Goal: Task Accomplishment & Management: Use online tool/utility

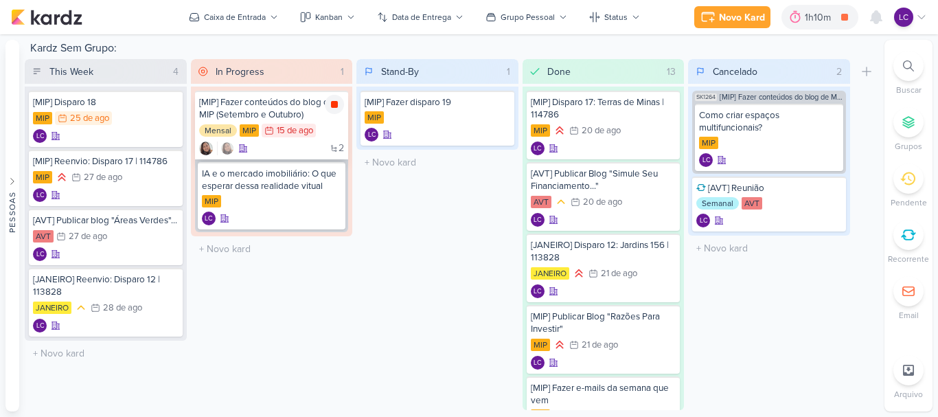
click at [334, 105] on icon at bounding box center [334, 104] width 7 height 7
click at [809, 20] on icon at bounding box center [814, 17] width 14 height 14
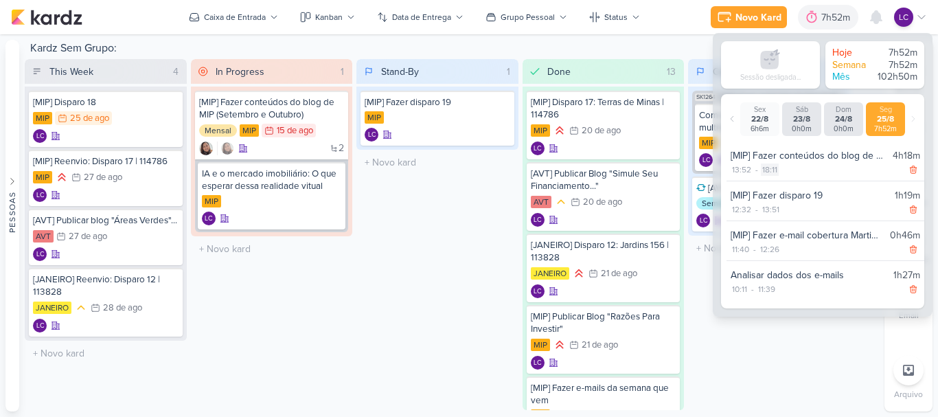
click at [769, 171] on div "18:11" at bounding box center [769, 169] width 18 height 12
select select "18"
select select "11"
click at [770, 189] on select "00 01 02 03 04 05 06 07 08 09 10 11 12 13 14 15 16 17 18 19 20 21 22 23" at bounding box center [769, 186] width 19 height 16
select select "15"
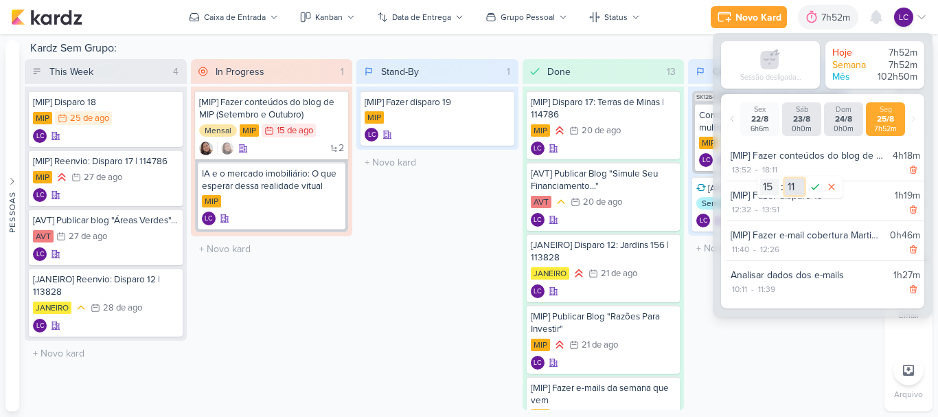
click at [797, 187] on select "00 01 02 03 04 05 06 07 08 09 10 11 12 13 14 15 16 17 18 19 20 21 22 23 24 25 2…" at bounding box center [793, 186] width 19 height 16
select select "20"
click at [817, 189] on icon at bounding box center [814, 186] width 16 height 16
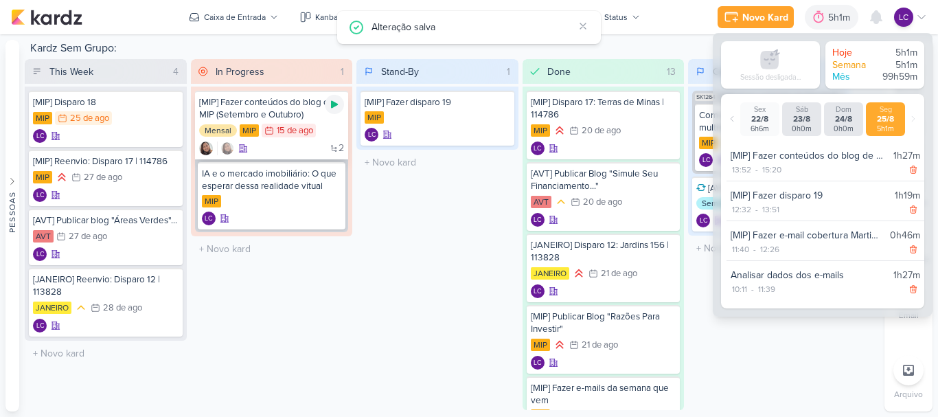
click at [343, 108] on div at bounding box center [334, 104] width 19 height 19
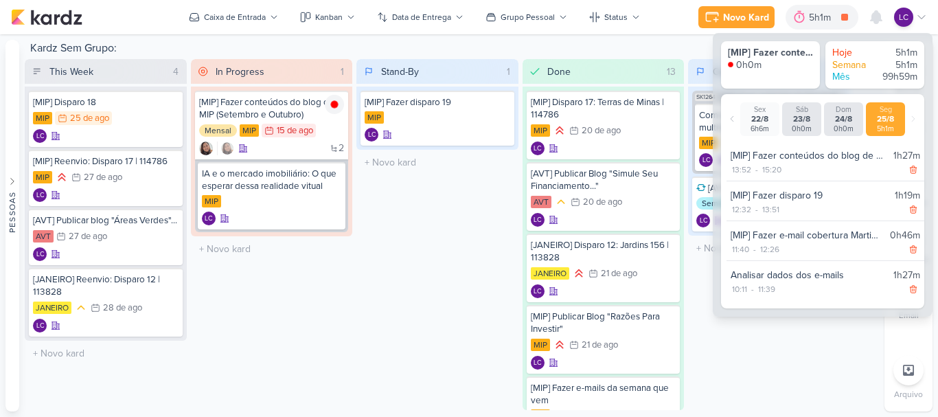
click at [434, 275] on div "Stand-By 1 Mover Para Esquerda Mover Para Direita [GEOGRAPHIC_DATA] [MIP] Fazer…" at bounding box center [437, 234] width 162 height 351
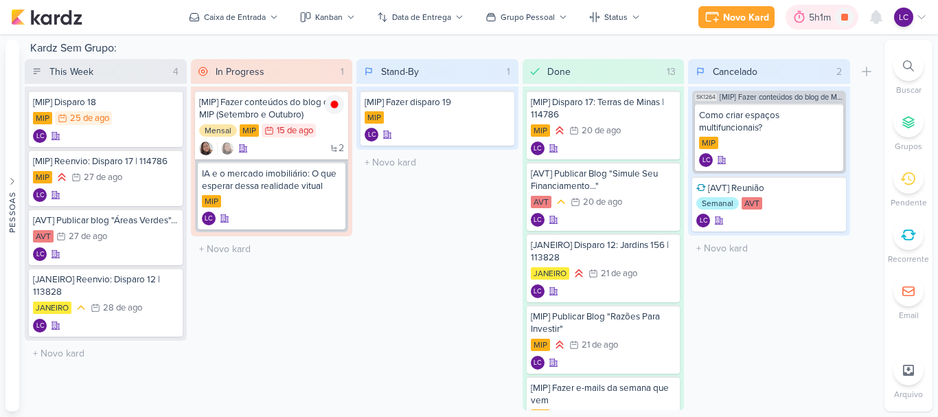
click at [803, 20] on icon at bounding box center [799, 17] width 10 height 12
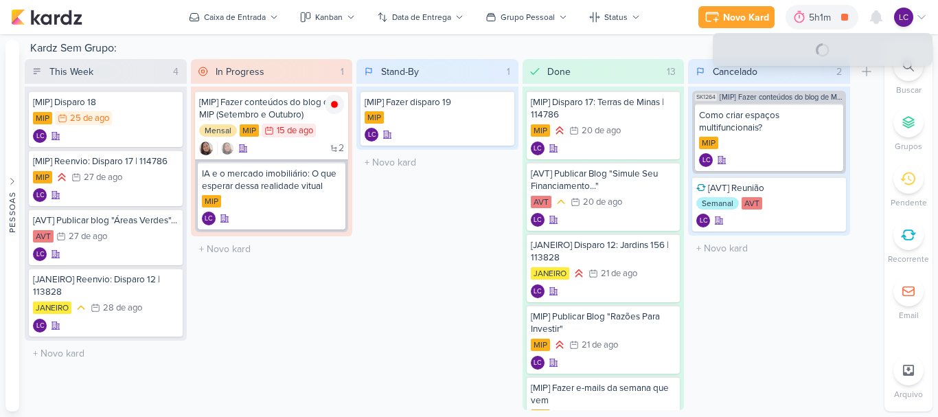
select select "0"
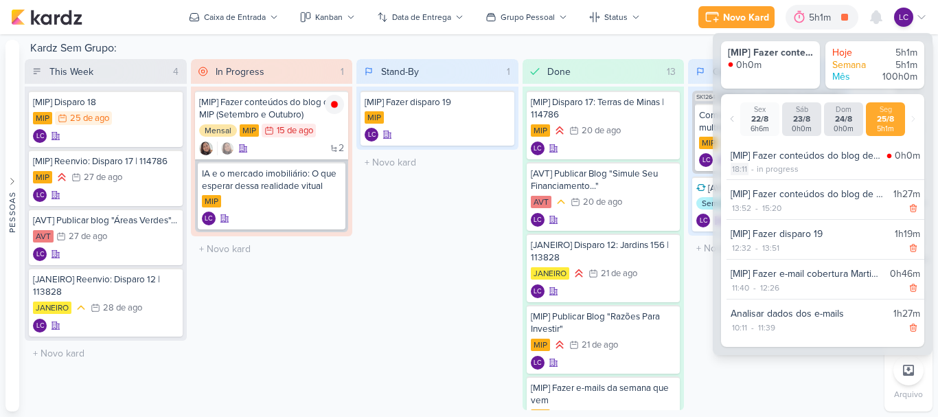
click at [743, 163] on div "18:11" at bounding box center [739, 169] width 18 height 12
select select "18"
select select "11"
click at [741, 179] on select "00 01 02 03 04 05 06 07 08 09 10 11 12 13 14 15 16 17 18 19 20 21 22 23" at bounding box center [739, 186] width 19 height 16
select select "16"
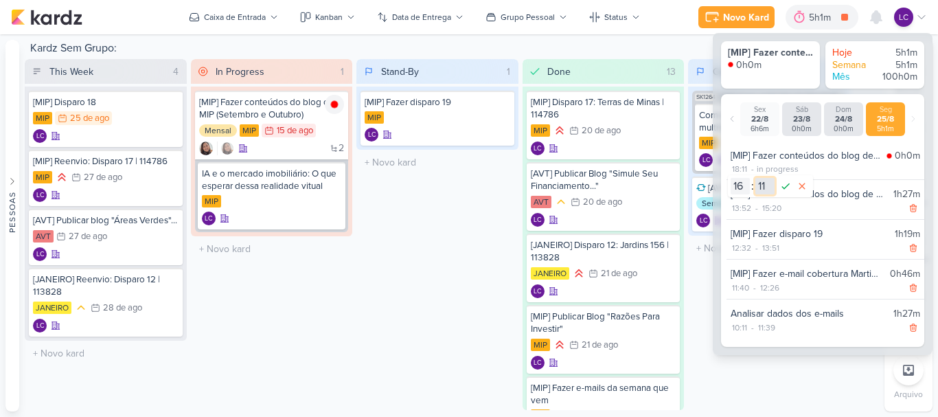
click at [763, 188] on select "00 01 02 03 04 05 06 07 08 09 10 11 12 13 14 15 16 17 18 19 20 21 22 23 24 25 2…" at bounding box center [764, 186] width 19 height 16
select select "40"
click at [786, 192] on icon at bounding box center [785, 186] width 16 height 16
click at [469, 227] on div "Stand-By 1 Mover Para Esquerda Mover Para Direita [GEOGRAPHIC_DATA] [MIP] Fazer…" at bounding box center [437, 234] width 162 height 351
